Goal: Information Seeking & Learning: Check status

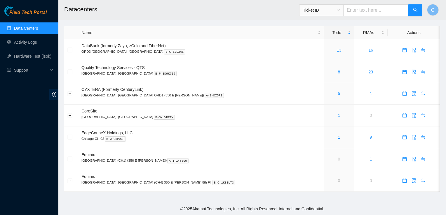
click at [151, 215] on footer "© 2025 Akamai Technologies, Inc. All Rights Reserved. Internal and Confidential." at bounding box center [251, 209] width 387 height 12
click at [338, 115] on link "1" at bounding box center [339, 115] width 2 height 5
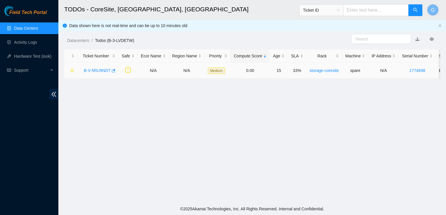
click at [99, 71] on link "B-V-5RU9NDT" at bounding box center [97, 70] width 27 height 5
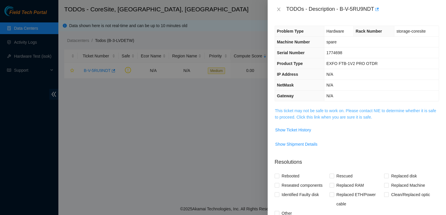
click at [337, 110] on link "This ticket may not be safe to work on. Please contact NIE to determine whether…" at bounding box center [355, 113] width 161 height 11
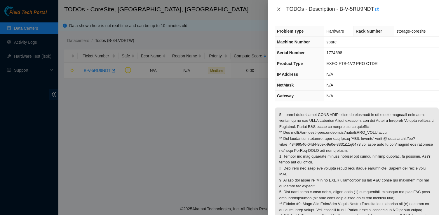
click at [281, 9] on button "Close" at bounding box center [278, 10] width 8 height 6
